Goal: Information Seeking & Learning: Learn about a topic

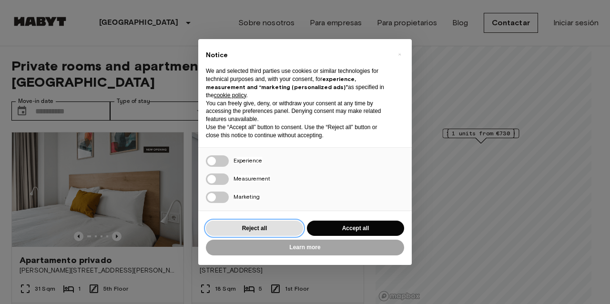
click at [281, 229] on button "Reject all" at bounding box center [254, 229] width 97 height 16
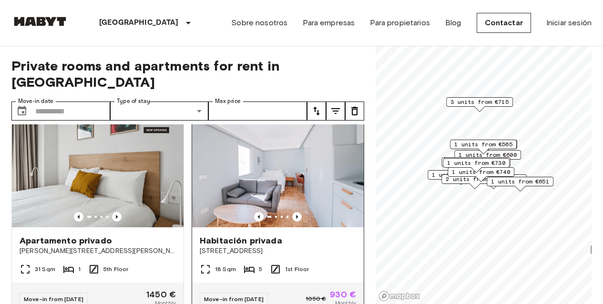
scroll to position [1, 0]
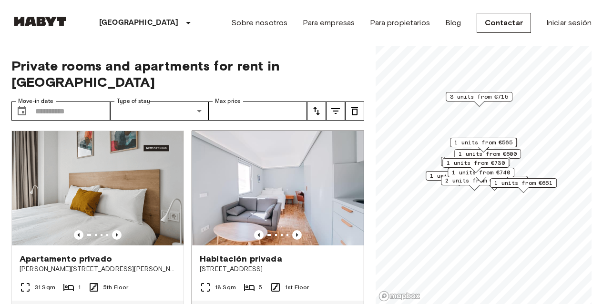
click at [289, 180] on img at bounding box center [278, 188] width 172 height 114
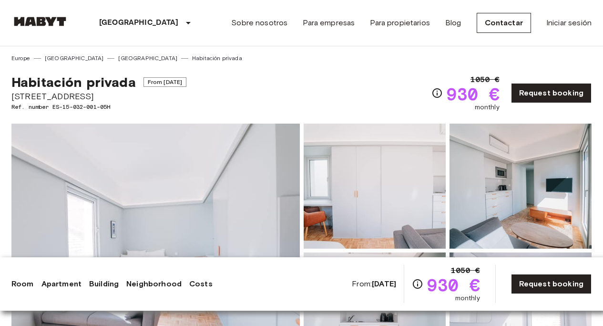
click at [149, 183] on img at bounding box center [155, 250] width 288 height 254
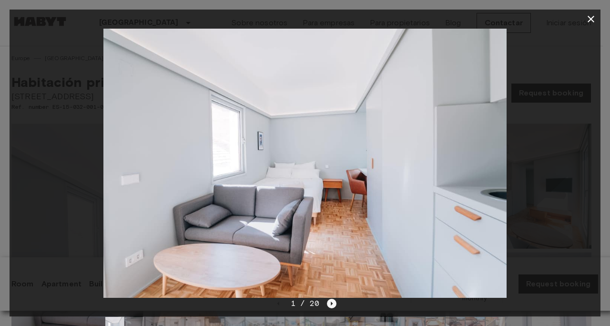
click at [335, 303] on icon "Next image" at bounding box center [332, 303] width 10 height 10
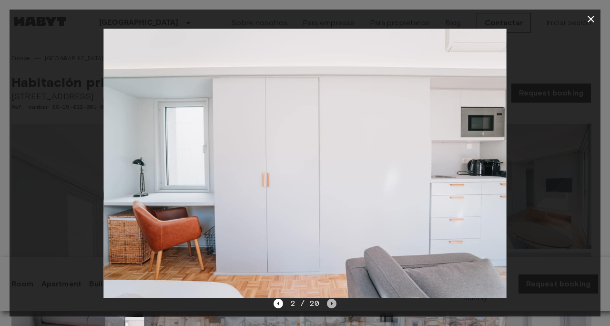
click at [335, 303] on icon "Next image" at bounding box center [332, 303] width 10 height 10
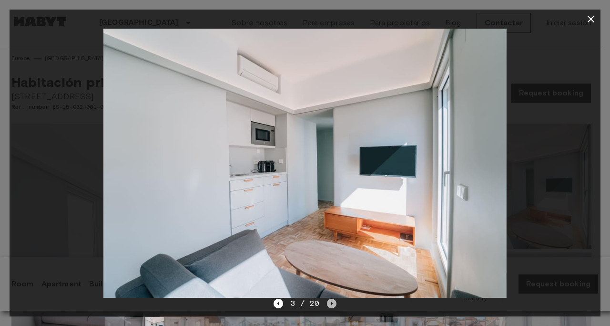
click at [335, 303] on icon "Next image" at bounding box center [332, 303] width 10 height 10
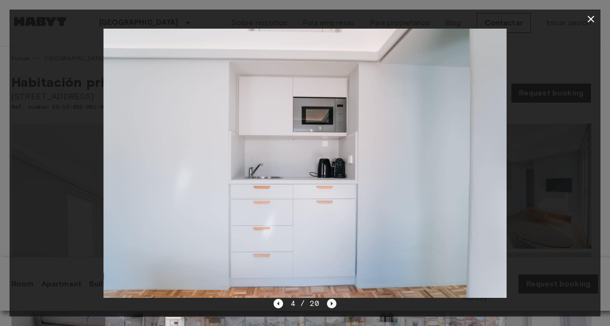
click at [335, 303] on icon "Next image" at bounding box center [332, 303] width 10 height 10
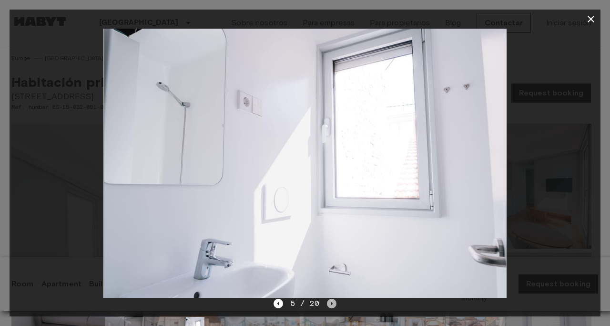
click at [335, 303] on icon "Next image" at bounding box center [332, 303] width 10 height 10
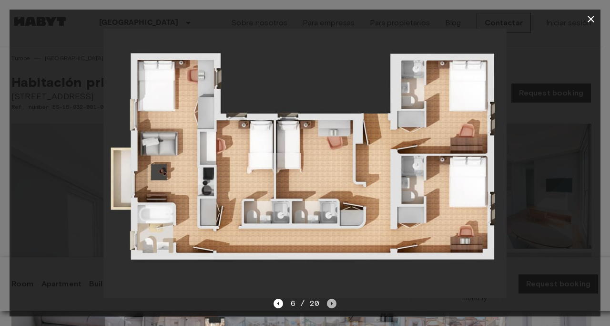
click at [332, 303] on icon "Next image" at bounding box center [332, 303] width 2 height 4
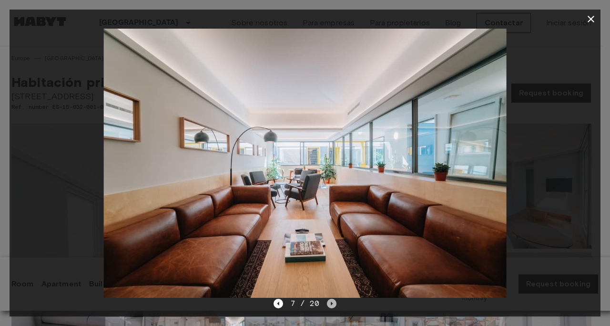
click at [331, 303] on icon "Next image" at bounding box center [332, 303] width 2 height 4
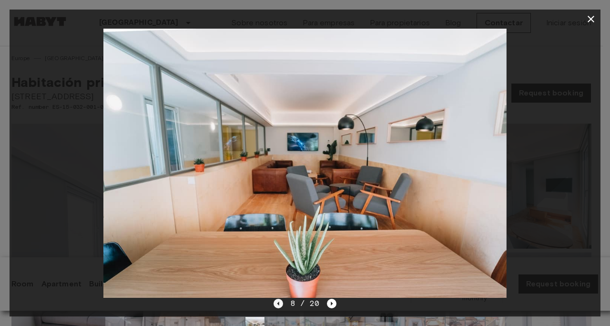
click at [280, 304] on icon "Previous image" at bounding box center [279, 303] width 10 height 10
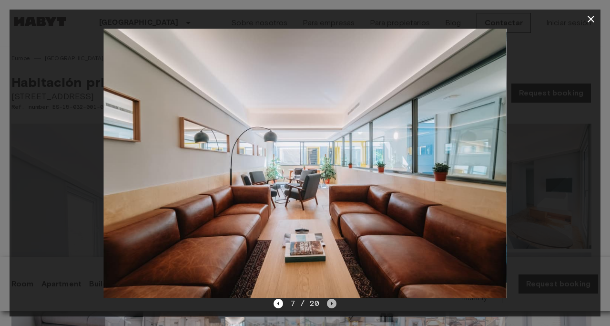
click at [330, 304] on icon "Next image" at bounding box center [332, 303] width 10 height 10
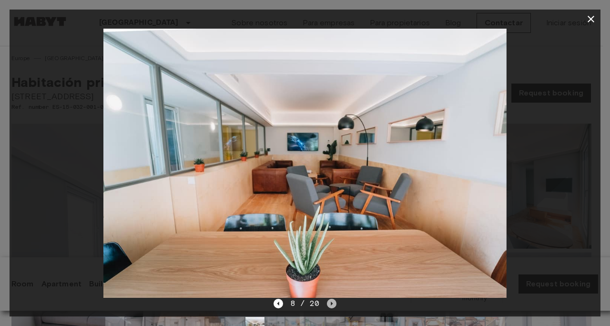
click at [330, 304] on icon "Next image" at bounding box center [332, 303] width 10 height 10
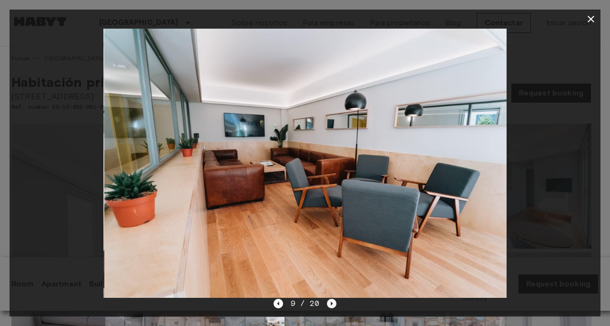
click at [330, 304] on icon "Next image" at bounding box center [332, 303] width 10 height 10
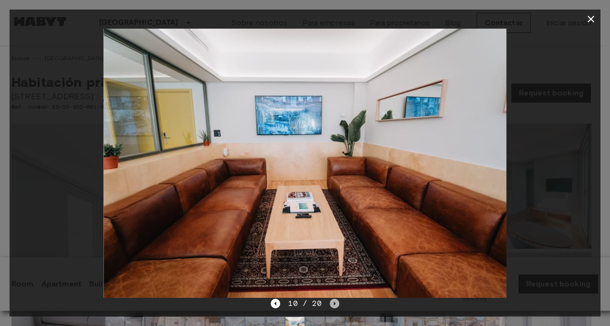
click at [334, 304] on icon "Next image" at bounding box center [335, 303] width 2 height 4
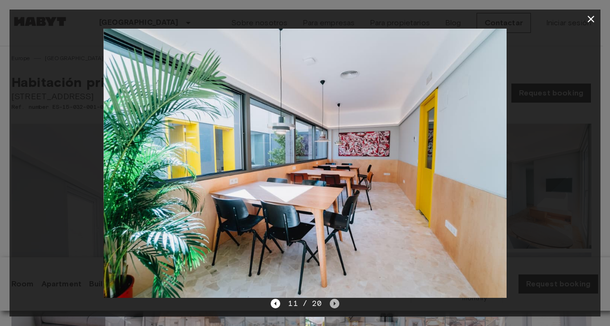
click at [334, 304] on icon "Next image" at bounding box center [335, 303] width 2 height 4
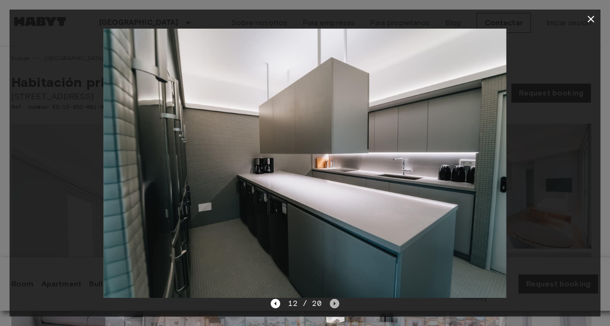
click at [334, 304] on icon "Next image" at bounding box center [335, 303] width 2 height 4
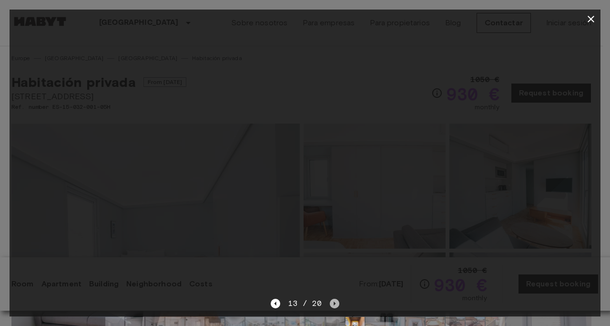
click at [334, 304] on icon "Next image" at bounding box center [335, 303] width 2 height 4
click at [337, 305] on icon "Next image" at bounding box center [335, 303] width 10 height 10
click at [337, 306] on icon "Next image" at bounding box center [335, 303] width 10 height 10
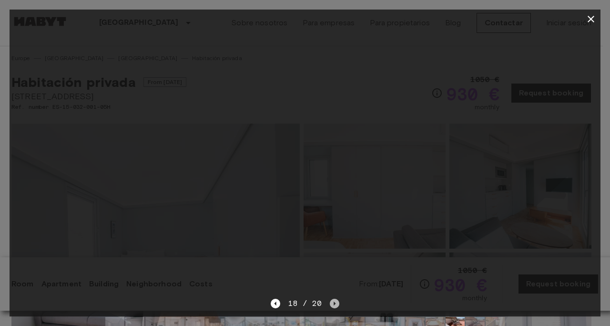
click at [337, 306] on icon "Next image" at bounding box center [335, 303] width 10 height 10
click at [334, 304] on icon "Next image" at bounding box center [335, 303] width 10 height 10
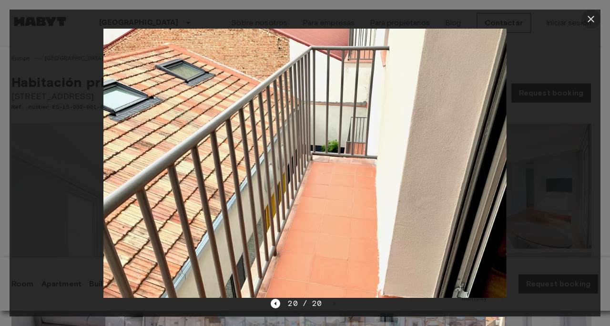
click at [588, 20] on icon "button" at bounding box center [590, 18] width 11 height 11
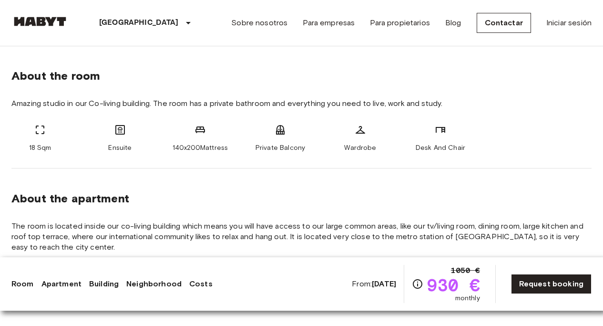
scroll to position [325, 0]
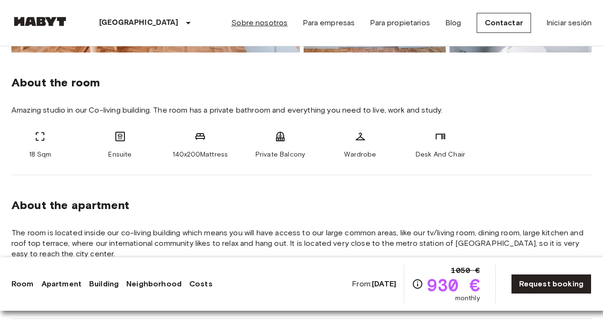
click at [273, 22] on link "Sobre nosotros" at bounding box center [259, 22] width 56 height 11
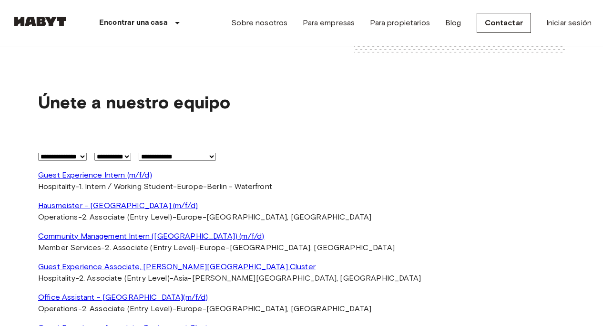
scroll to position [1747, 0]
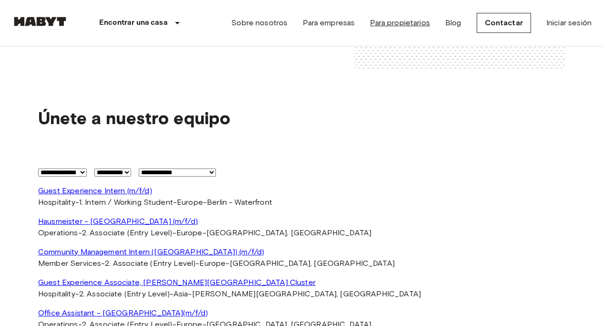
click at [410, 22] on link "Para propietarios" at bounding box center [400, 22] width 60 height 11
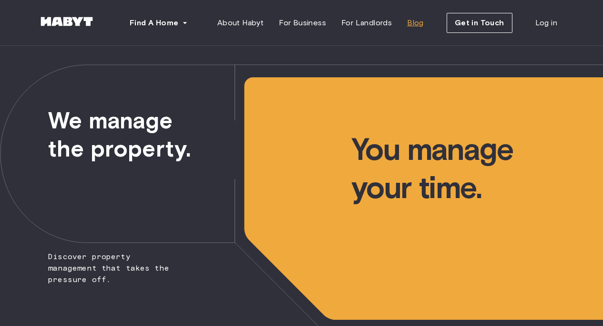
click at [421, 25] on span "Blog" at bounding box center [415, 22] width 17 height 11
